Goal: Contribute content: Add original content to the website for others to see

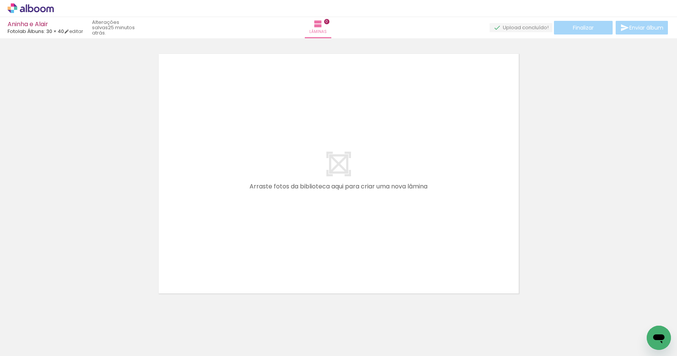
scroll to position [0, 8464]
click at [18, 345] on span "Adicionar Fotos" at bounding box center [27, 345] width 23 height 8
click at [0, 0] on input "file" at bounding box center [0, 0] width 0 height 0
click at [23, 344] on span "Adicionar Fotos" at bounding box center [27, 345] width 23 height 8
click at [0, 0] on input "file" at bounding box center [0, 0] width 0 height 0
